Goal: Check status: Check status

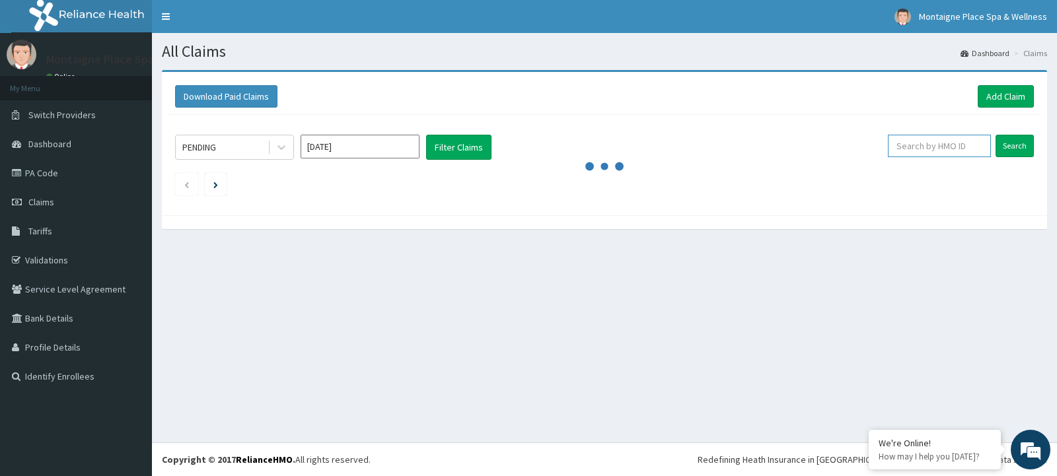
paste input "PA/582473"
type input "PA/582473"
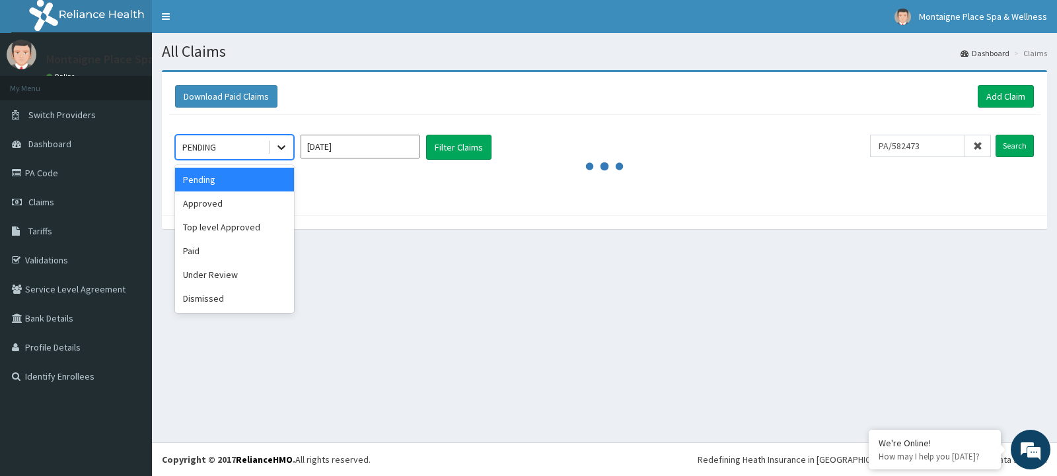
click at [280, 145] on icon at bounding box center [281, 147] width 13 height 13
click at [229, 258] on div "Paid" at bounding box center [234, 251] width 119 height 24
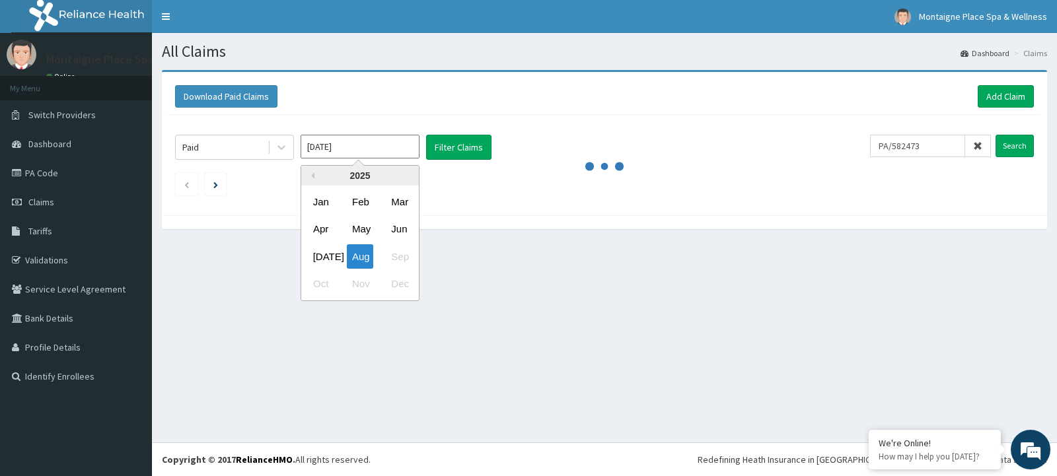
click at [405, 149] on input "[DATE]" at bounding box center [360, 147] width 119 height 24
click at [328, 254] on div "Jul" at bounding box center [321, 256] width 26 height 24
type input "Jul 2025"
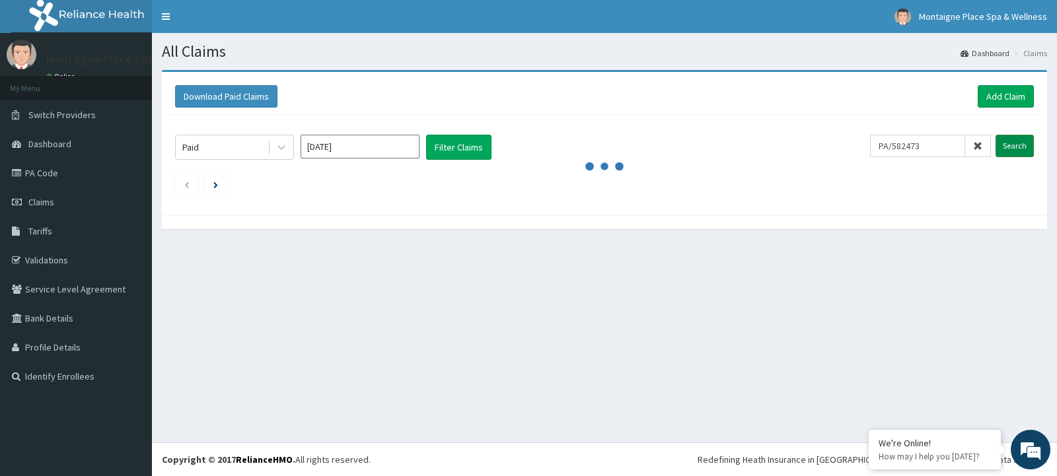
click at [1006, 143] on input "Search" at bounding box center [1014, 146] width 38 height 22
click at [1009, 143] on input "Search" at bounding box center [1014, 146] width 38 height 22
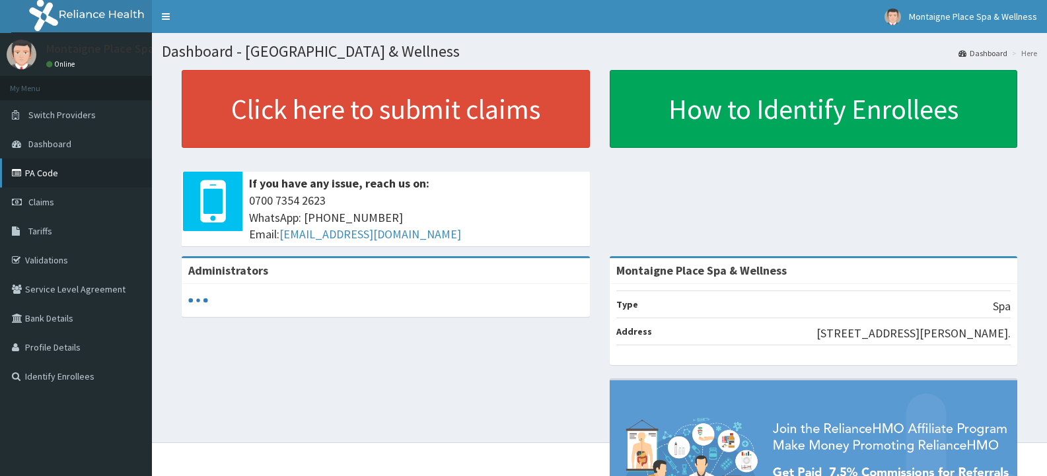
click at [47, 170] on link "PA Code" at bounding box center [76, 173] width 152 height 29
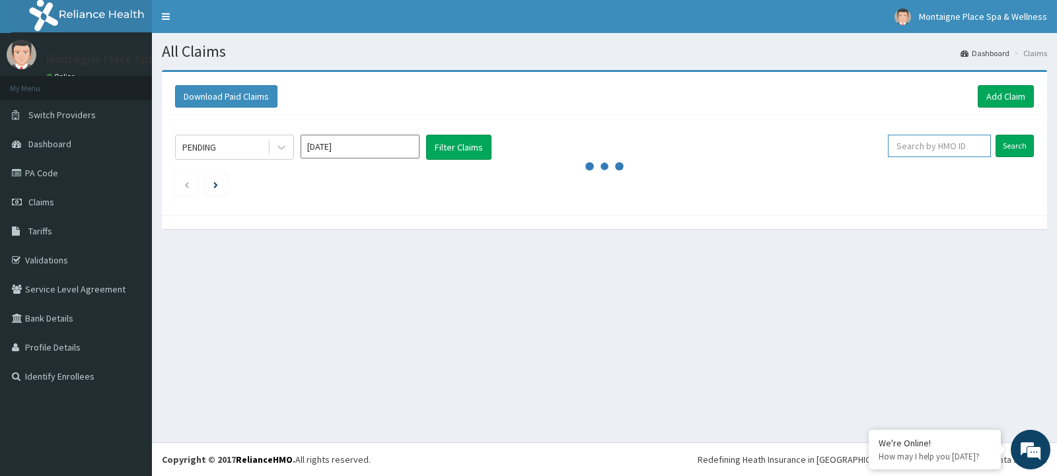
paste input "PA/582473"
type input "PA/582473"
click at [284, 147] on icon at bounding box center [281, 148] width 8 height 5
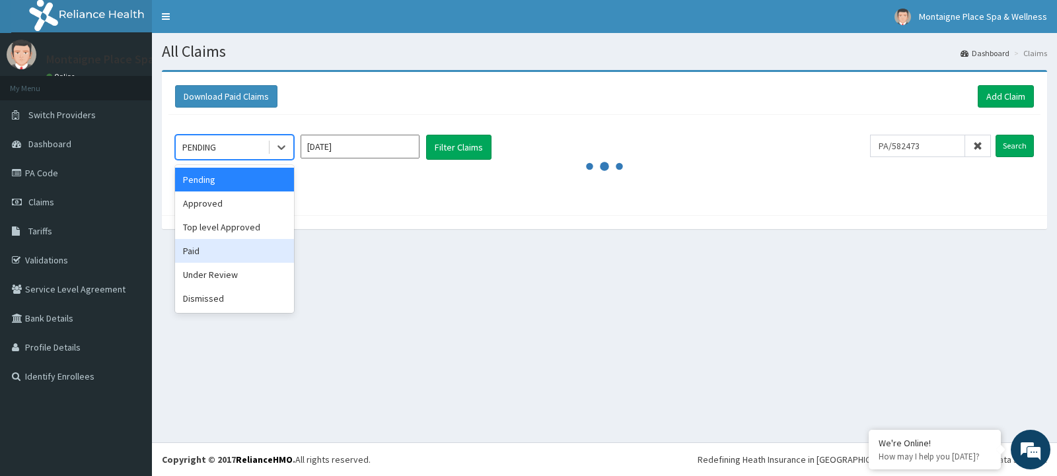
click at [221, 254] on div "Paid" at bounding box center [234, 251] width 119 height 24
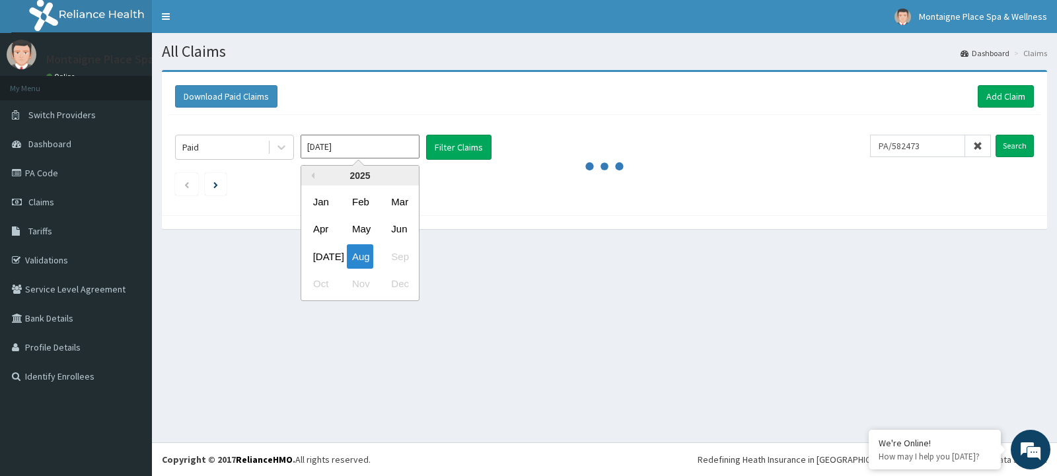
click at [407, 143] on input "[DATE]" at bounding box center [360, 147] width 119 height 24
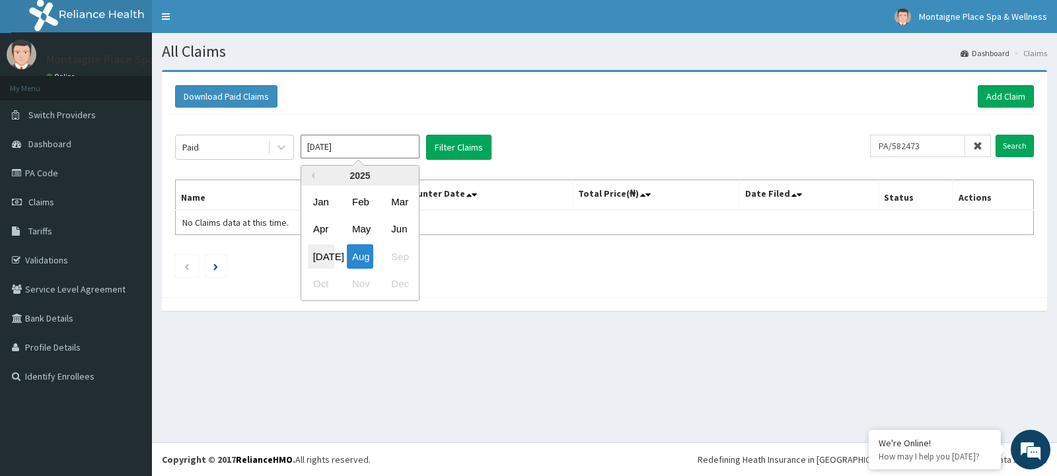
click at [327, 256] on div "Jul" at bounding box center [321, 256] width 26 height 24
click at [1021, 141] on input "Search" at bounding box center [1014, 146] width 38 height 22
click at [1015, 151] on input "Search" at bounding box center [1014, 146] width 38 height 22
click at [355, 141] on input "Jul 2025" at bounding box center [360, 147] width 119 height 24
click at [404, 225] on div "Jun" at bounding box center [399, 229] width 26 height 24
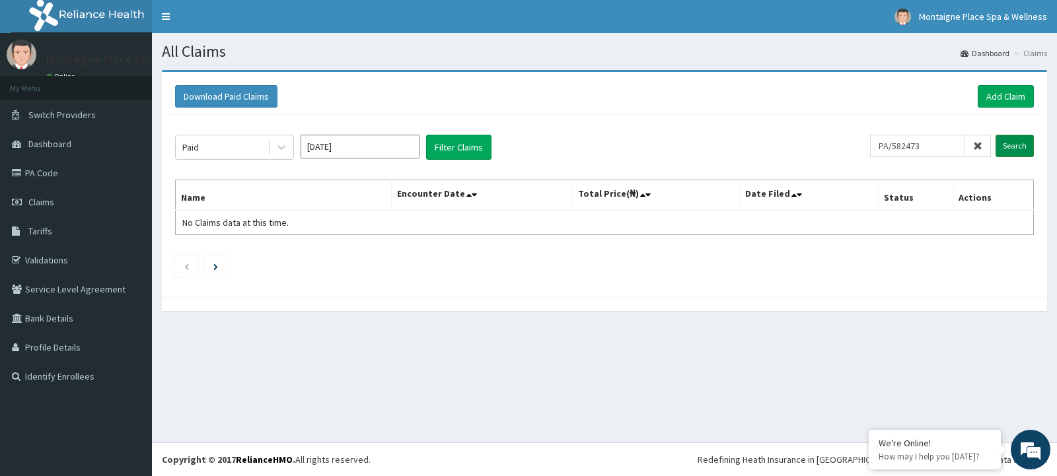
click at [1017, 145] on input "Search" at bounding box center [1014, 146] width 38 height 22
click at [380, 144] on input "Jun 2025" at bounding box center [360, 147] width 119 height 24
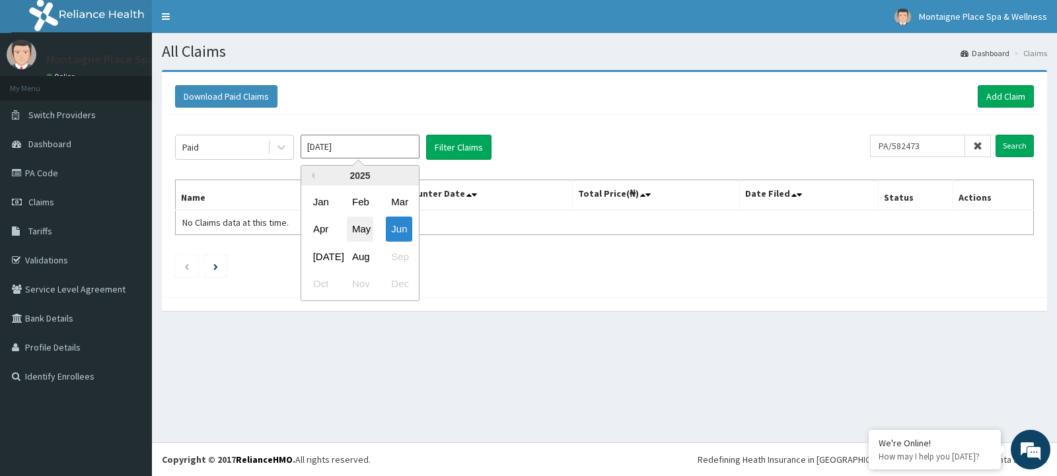
click at [363, 230] on div "May" at bounding box center [360, 229] width 26 height 24
type input "May 2025"
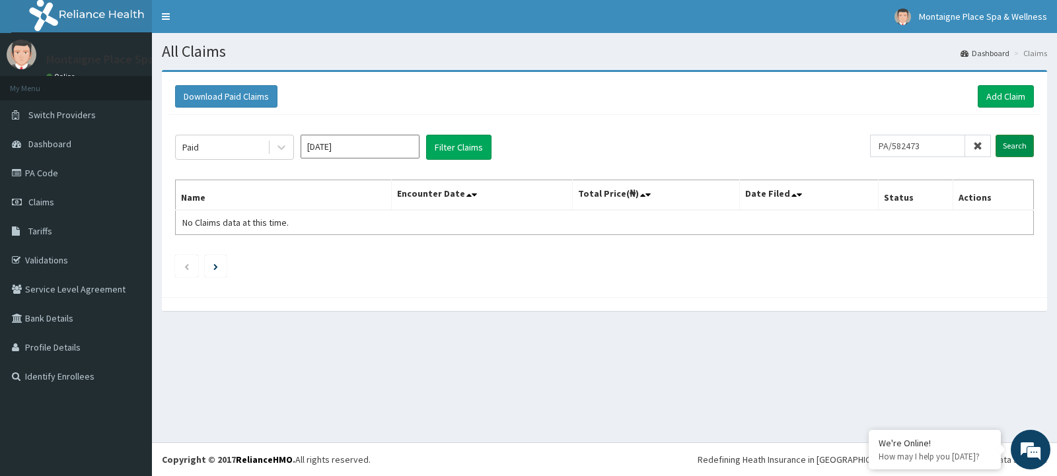
click at [1013, 145] on input "Search" at bounding box center [1014, 146] width 38 height 22
click at [28, 194] on link "Claims" at bounding box center [76, 202] width 152 height 29
click at [40, 203] on span "Claims" at bounding box center [41, 202] width 26 height 12
click at [40, 173] on link "PA Code" at bounding box center [76, 173] width 152 height 29
click at [42, 169] on link "PA Code" at bounding box center [76, 173] width 152 height 29
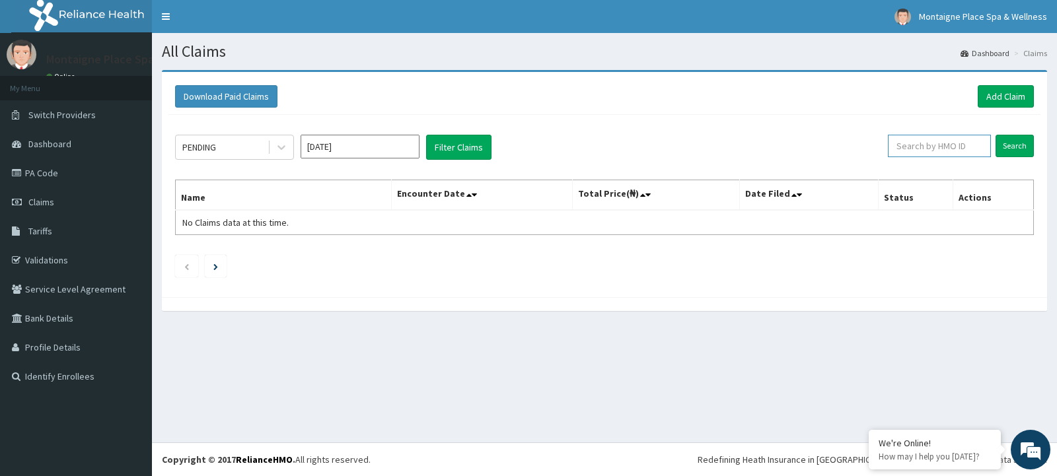
paste input "PA/6C4BA9"
type input "PA/6C4BA9"
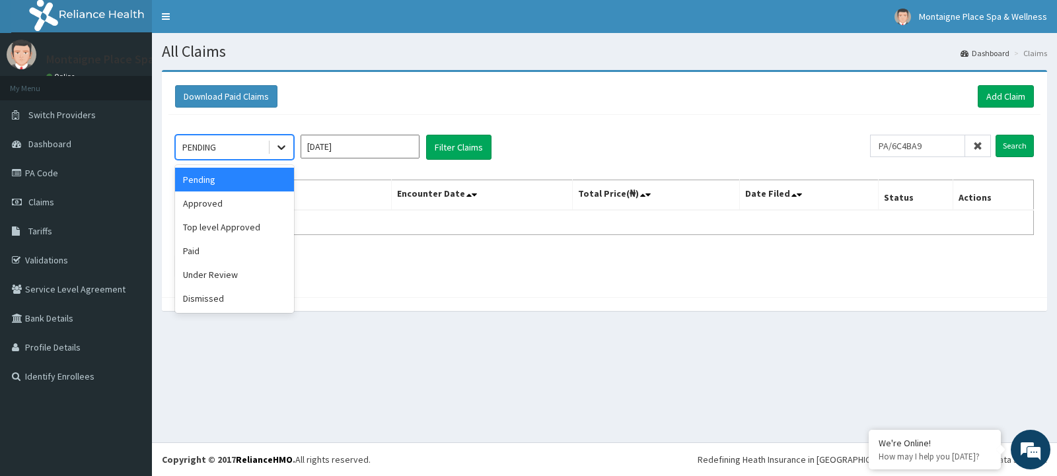
click at [286, 143] on icon at bounding box center [281, 147] width 13 height 13
click at [210, 243] on div "Paid" at bounding box center [234, 251] width 119 height 24
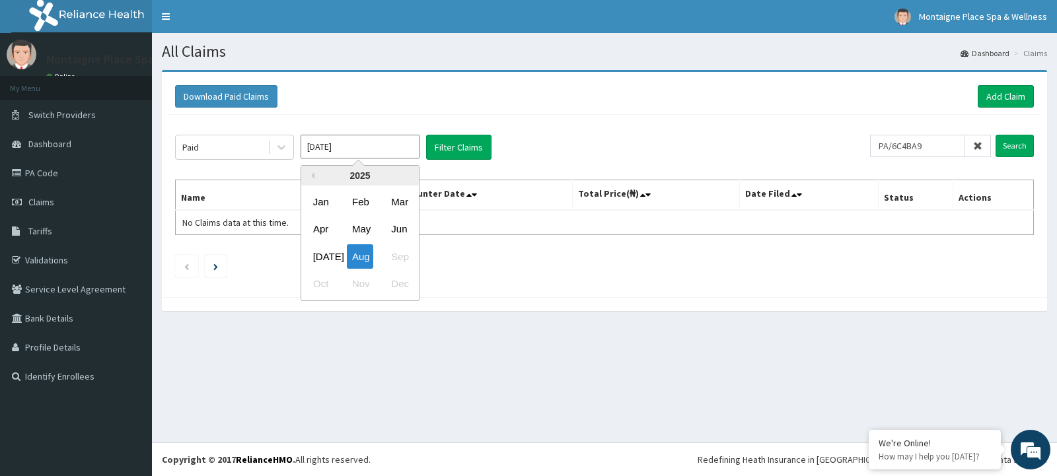
click at [380, 147] on input "[DATE]" at bounding box center [360, 147] width 119 height 24
click at [396, 229] on div "Jun" at bounding box center [399, 229] width 26 height 24
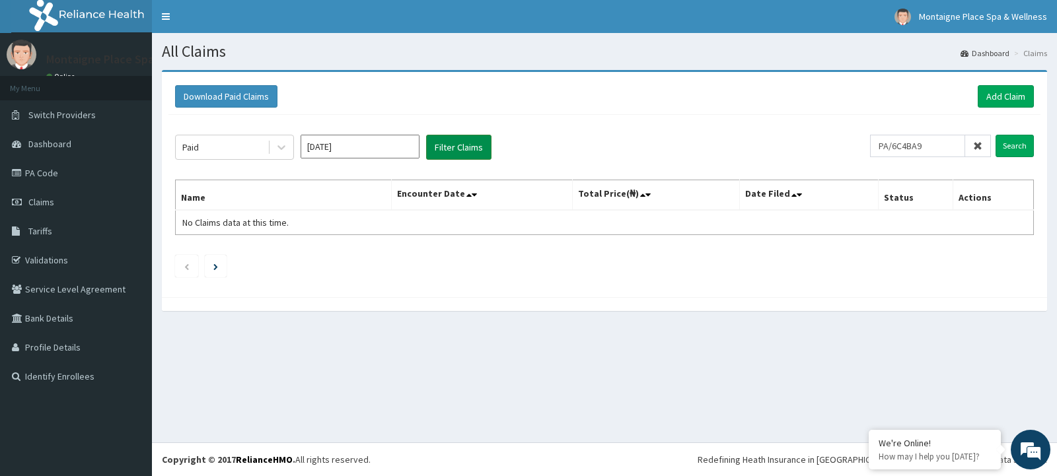
click at [449, 145] on button "Filter Claims" at bounding box center [458, 147] width 65 height 25
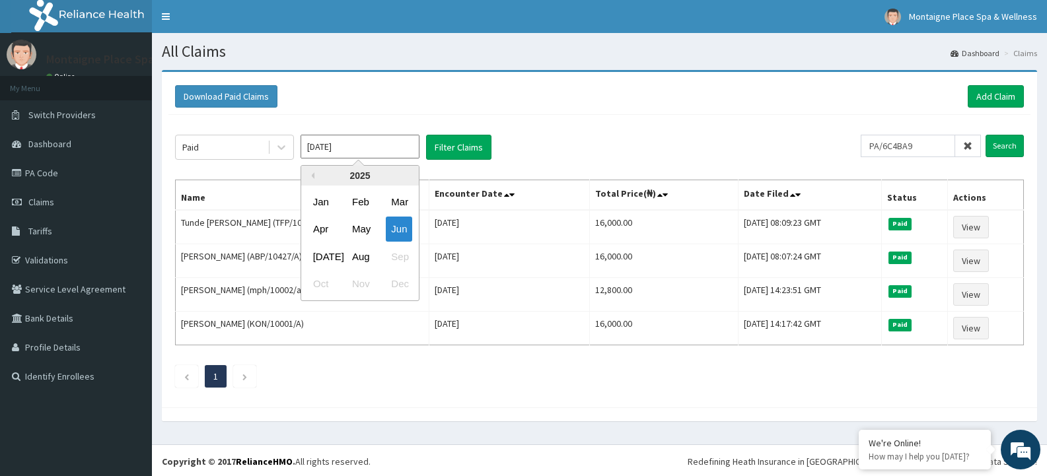
click at [355, 143] on input "Jun 2025" at bounding box center [360, 147] width 119 height 24
click at [314, 260] on div "Jul" at bounding box center [321, 256] width 26 height 24
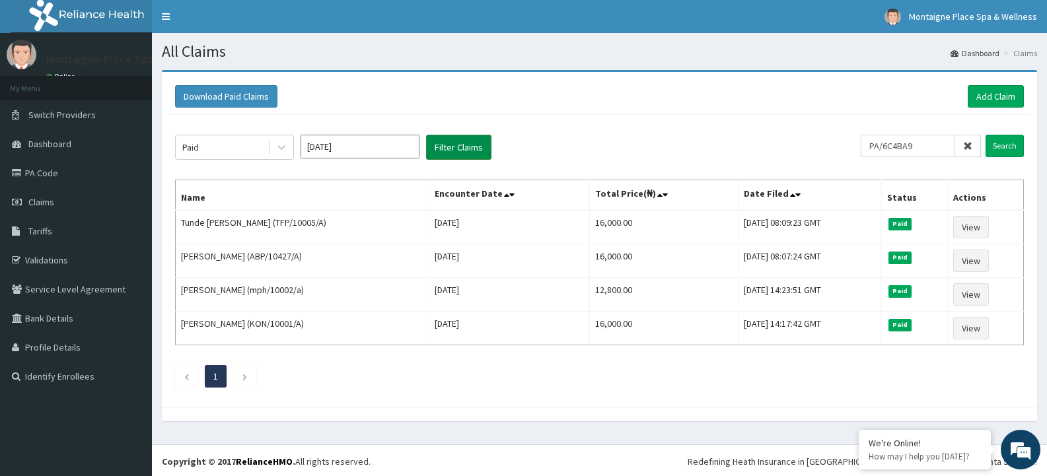
click at [460, 143] on button "Filter Claims" at bounding box center [458, 147] width 65 height 25
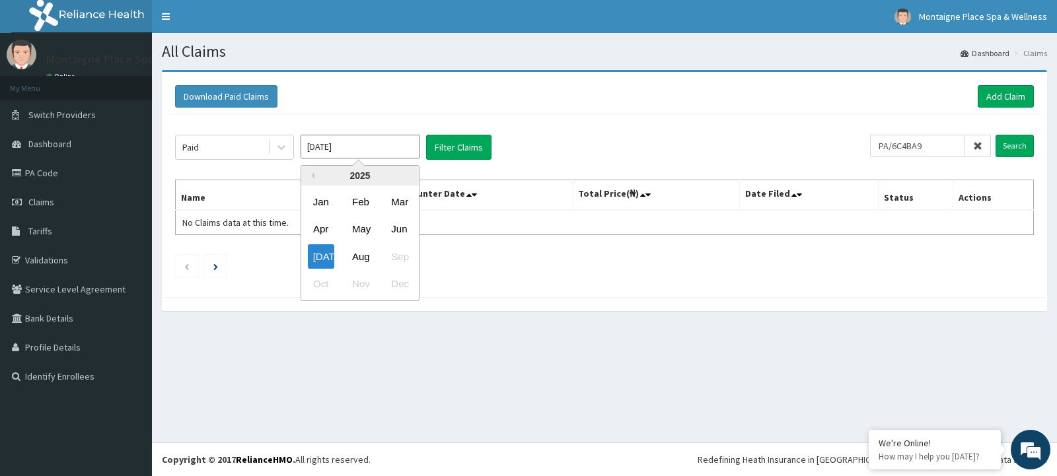
click at [373, 140] on input "Jul 2025" at bounding box center [360, 147] width 119 height 24
click at [397, 233] on div "Jun" at bounding box center [399, 229] width 26 height 24
type input "Jun 2025"
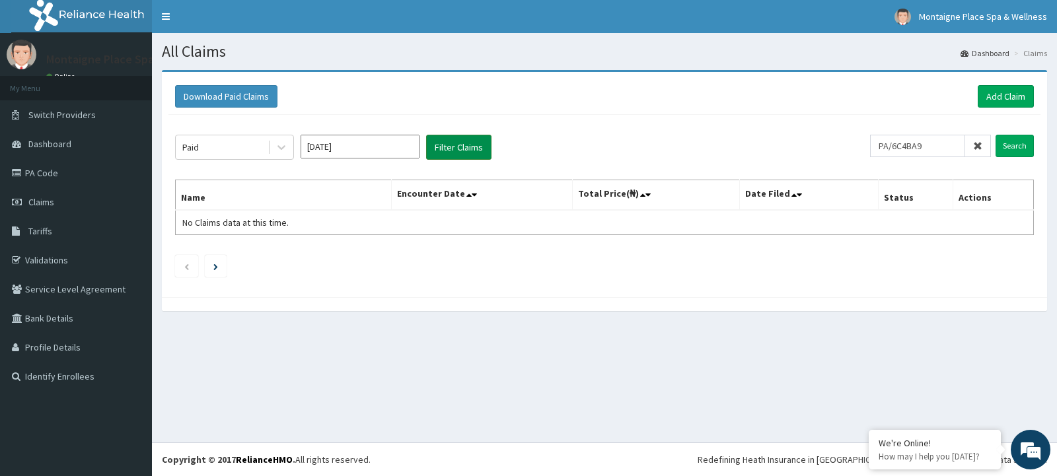
click at [466, 147] on button "Filter Claims" at bounding box center [458, 147] width 65 height 25
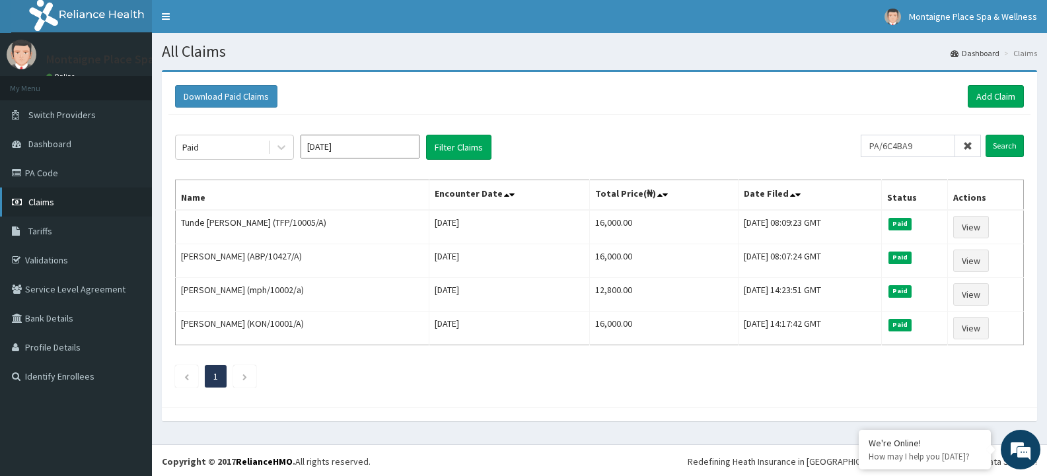
click at [40, 201] on span "Claims" at bounding box center [41, 202] width 26 height 12
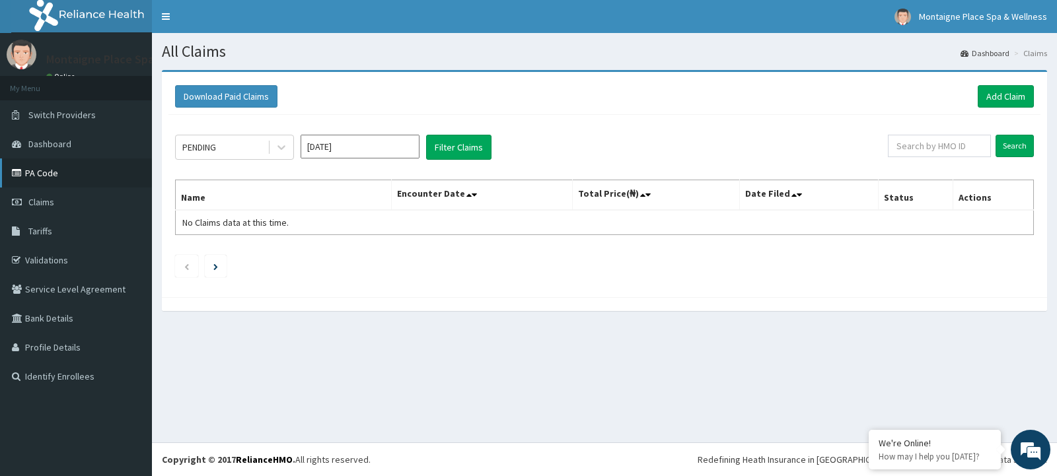
click at [41, 173] on link "PA Code" at bounding box center [76, 173] width 152 height 29
